Goal: Find specific page/section: Find specific page/section

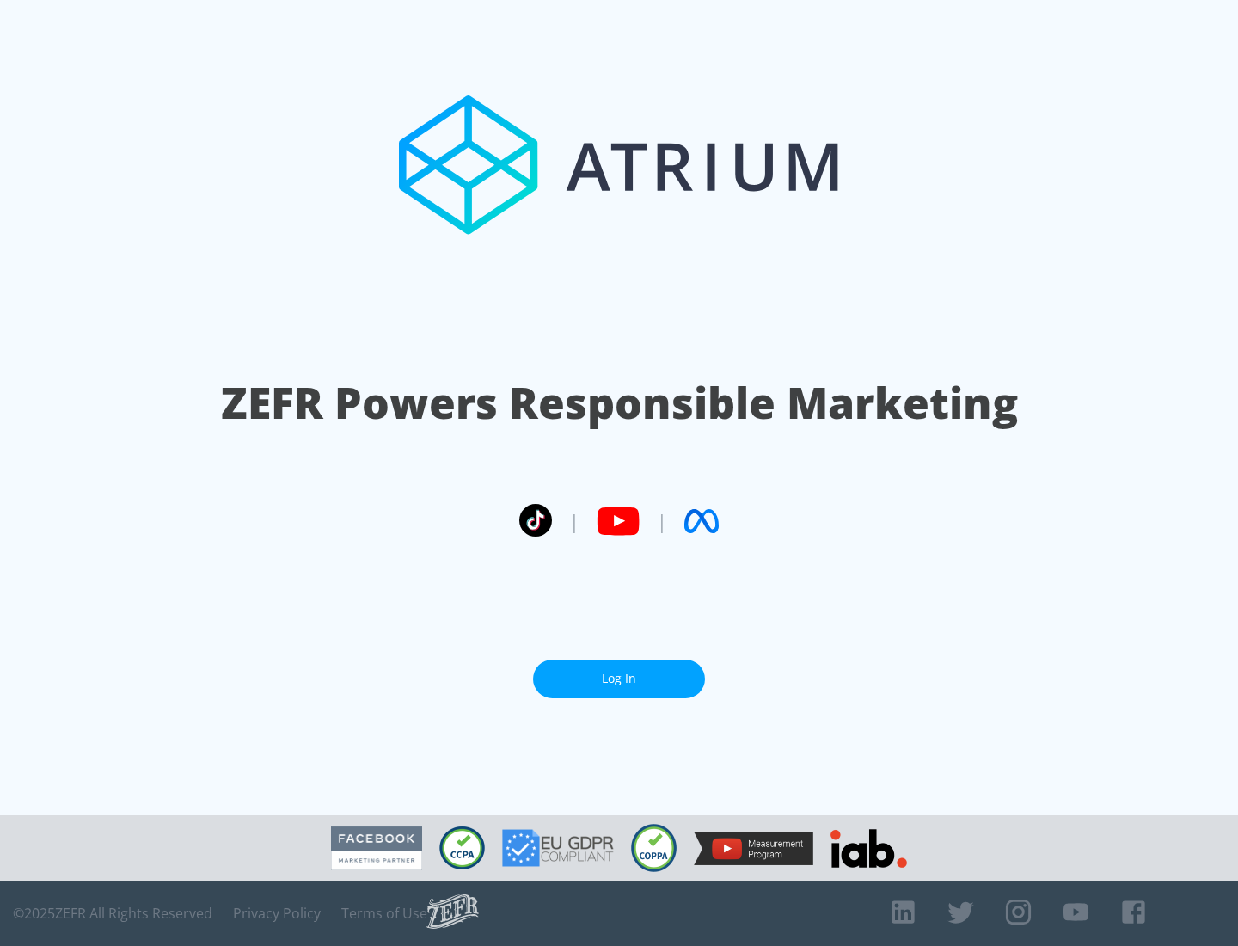
click at [619, 678] on link "Log In" at bounding box center [619, 678] width 172 height 39
